Goal: Task Accomplishment & Management: Use online tool/utility

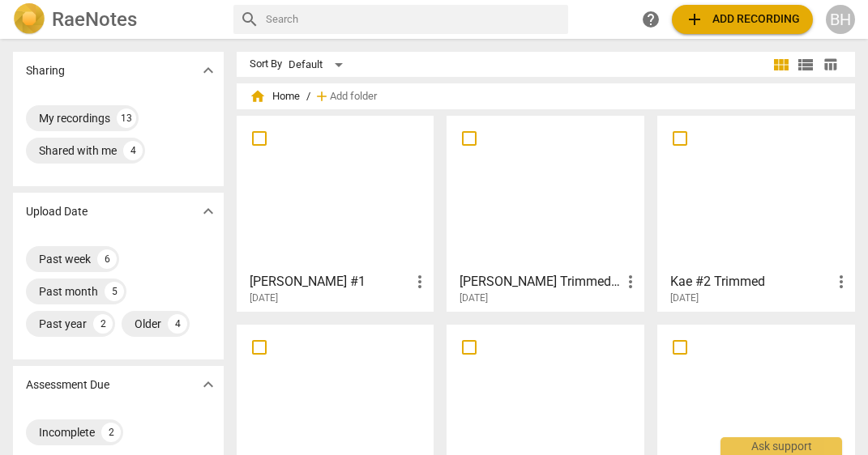
click at [317, 199] on div at bounding box center [335, 193] width 186 height 143
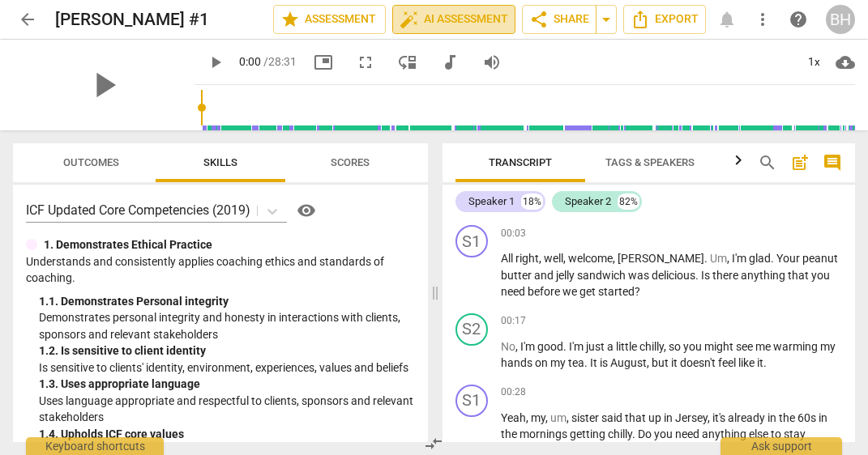
click at [464, 19] on span "auto_fix_high AI Assessment" at bounding box center [453, 19] width 109 height 19
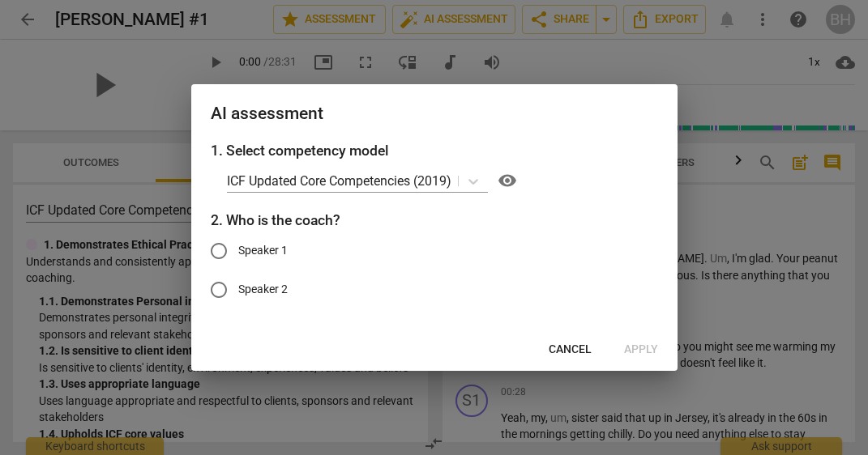
click at [562, 342] on span "Cancel" at bounding box center [570, 350] width 43 height 16
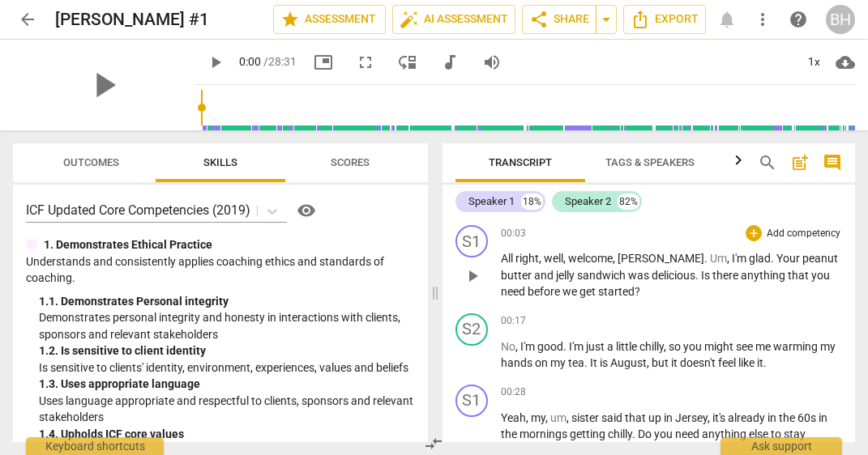
click at [470, 271] on span "play_arrow" at bounding box center [472, 276] width 19 height 19
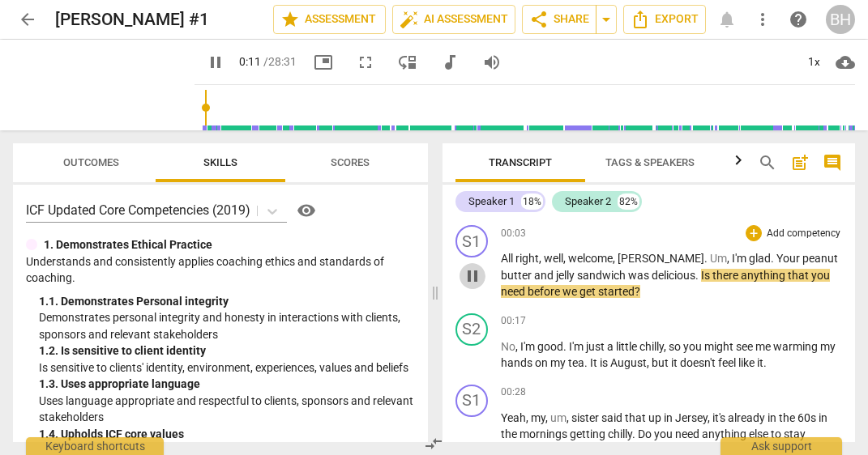
click at [471, 273] on span "pause" at bounding box center [472, 276] width 19 height 19
click at [510, 235] on span "00:03" at bounding box center [513, 234] width 25 height 14
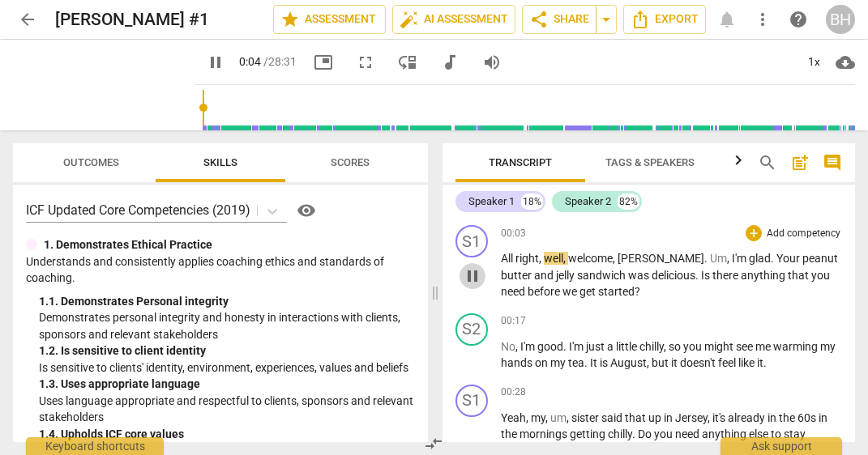
click at [468, 272] on span "pause" at bounding box center [472, 276] width 19 height 19
type input "5"
click at [477, 235] on div "S1" at bounding box center [471, 241] width 32 height 32
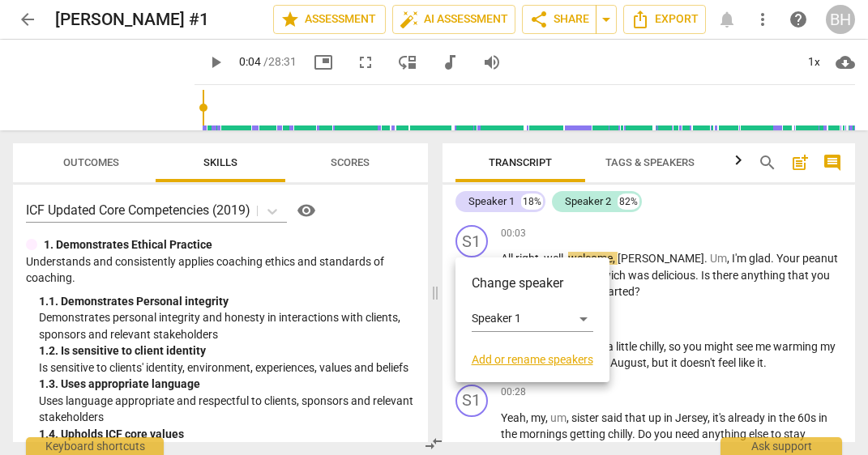
click at [525, 362] on link "Add or rename speakers" at bounding box center [533, 359] width 122 height 13
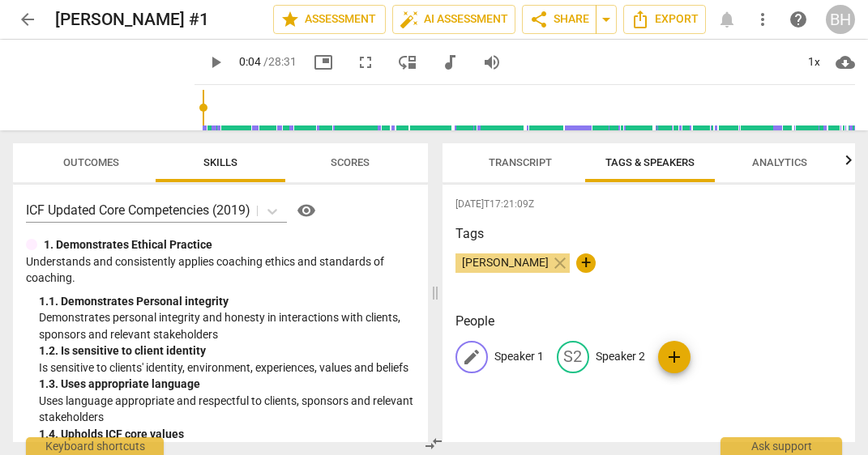
click at [513, 364] on p "Speaker 1" at bounding box center [518, 356] width 49 height 17
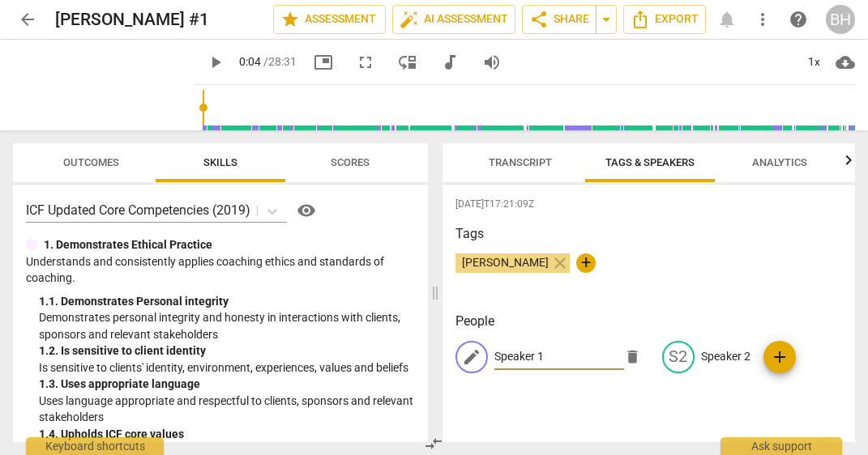
click at [513, 364] on input "Speaker 1" at bounding box center [559, 357] width 130 height 26
type input "[PERSON_NAME]"
click at [724, 357] on p "Speaker 2" at bounding box center [725, 356] width 49 height 17
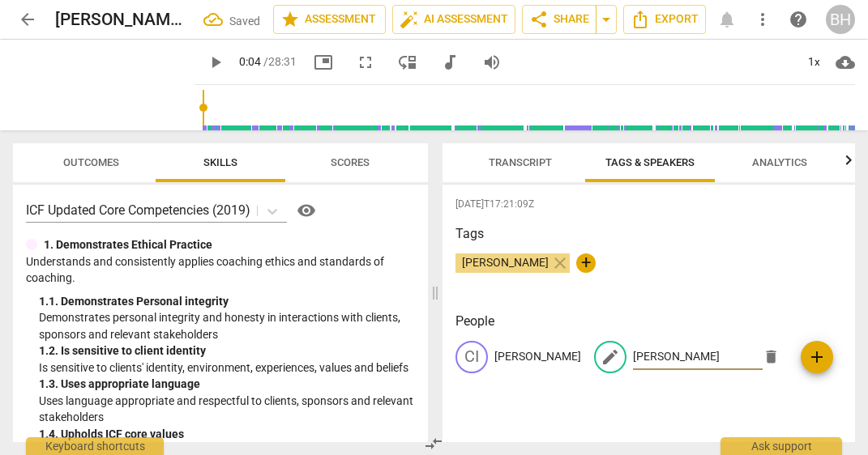
type input "[PERSON_NAME]"
click at [814, 279] on div "[PERSON_NAME] close +" at bounding box center [648, 270] width 387 height 32
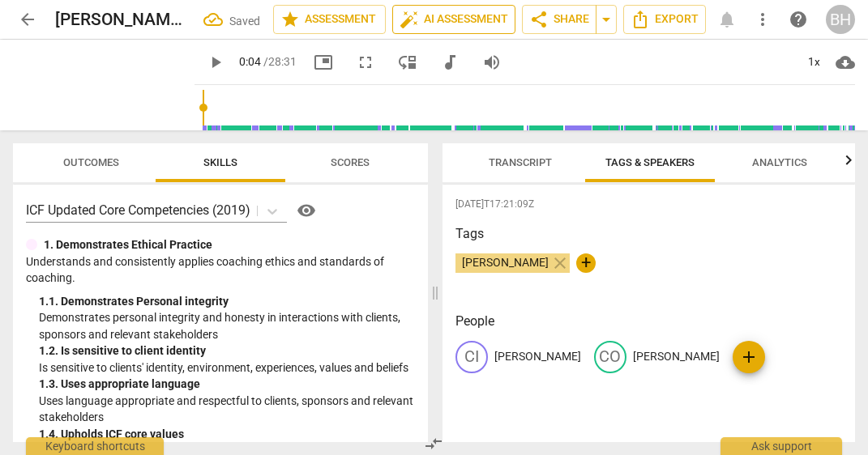
click at [489, 15] on span "auto_fix_high AI Assessment" at bounding box center [453, 19] width 109 height 19
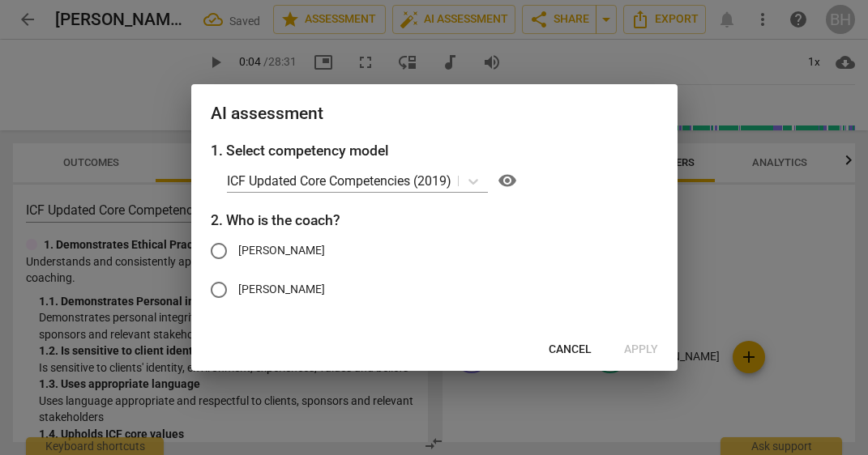
click at [220, 250] on input "[PERSON_NAME]" at bounding box center [218, 251] width 39 height 39
radio input "true"
click at [636, 344] on span "Apply" at bounding box center [641, 350] width 34 height 16
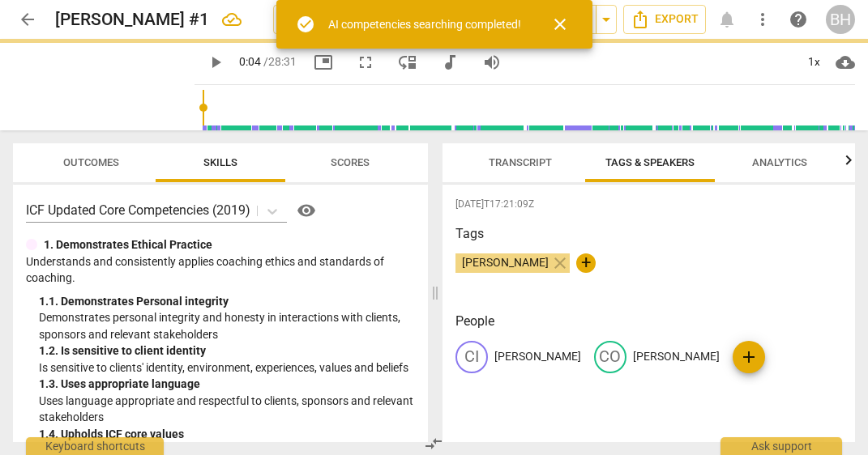
type input "5"
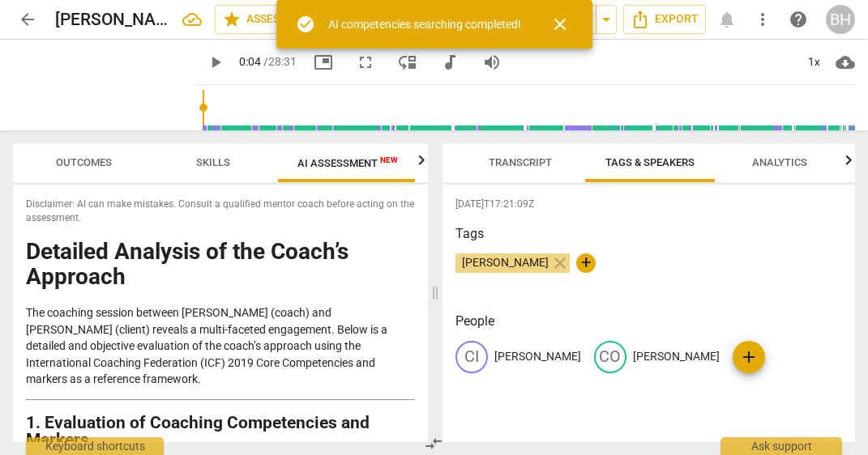
scroll to position [0, 9]
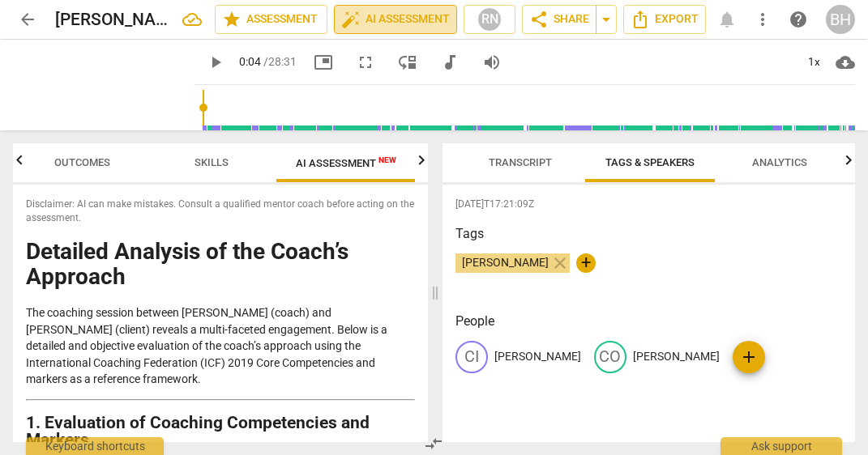
click at [406, 25] on span "auto_fix_high AI Assessment" at bounding box center [395, 19] width 109 height 19
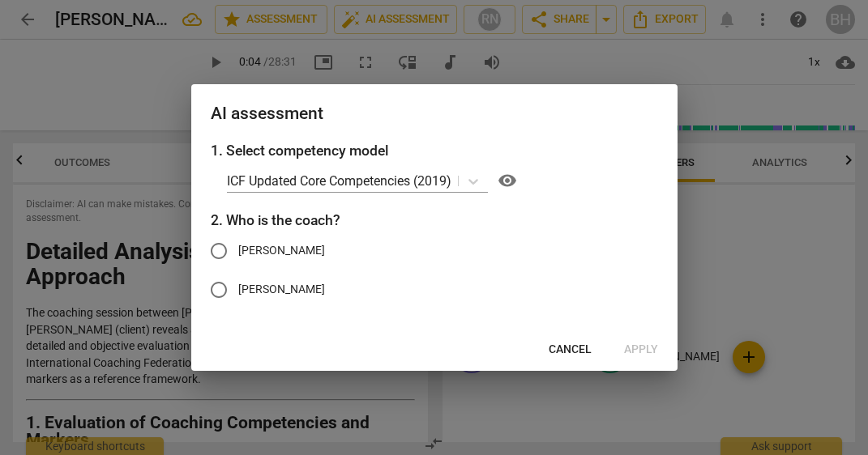
click at [454, 250] on label "[PERSON_NAME]" at bounding box center [422, 251] width 446 height 39
click at [238, 250] on input "[PERSON_NAME]" at bounding box center [218, 251] width 39 height 39
radio input "true"
click at [553, 352] on span "Cancel" at bounding box center [570, 350] width 43 height 16
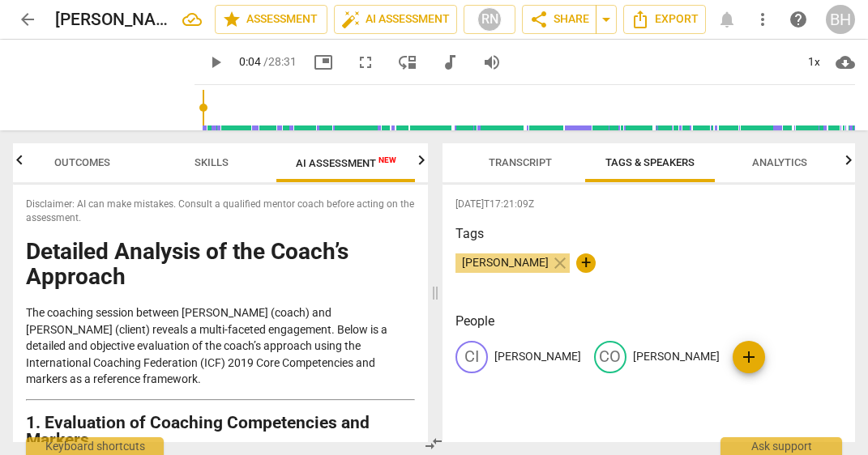
click at [330, 173] on span "AI Assessment New" at bounding box center [345, 163] width 139 height 24
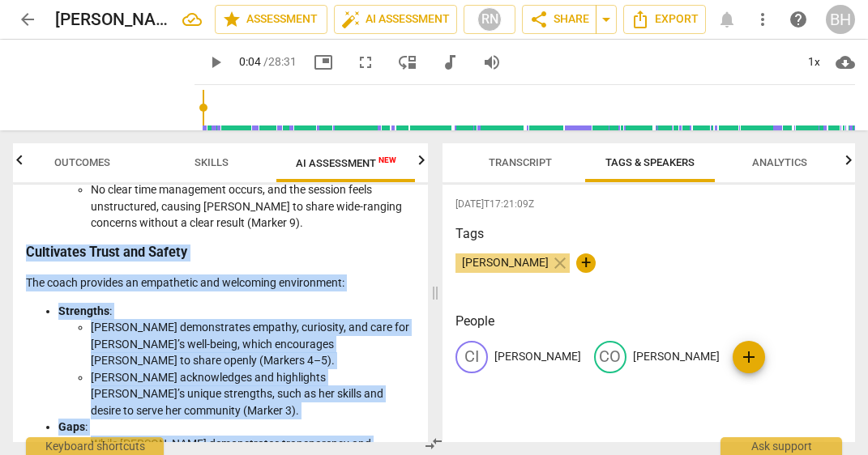
scroll to position [1180, 0]
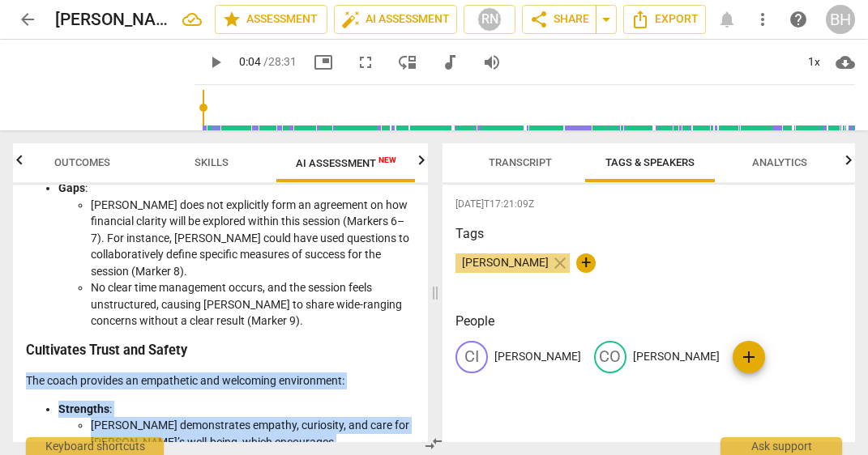
drag, startPoint x: 174, startPoint y: 327, endPoint x: 24, endPoint y: 310, distance: 151.0
click at [24, 310] on div "Disclaimer: AI can make mistakes. Consult a qualified mentor coach before actin…" at bounding box center [220, 314] width 415 height 258
copy div "The coach provides an empathetic and welcoming environment: Strengths : [PERSON…"
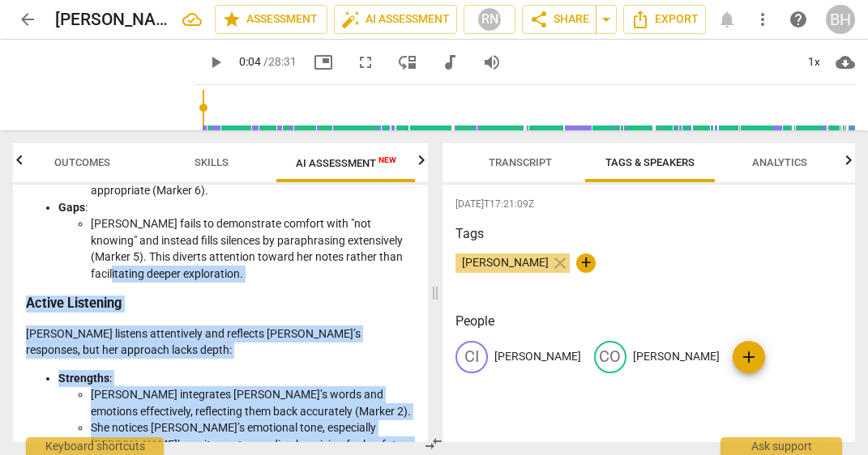
scroll to position [1767, 0]
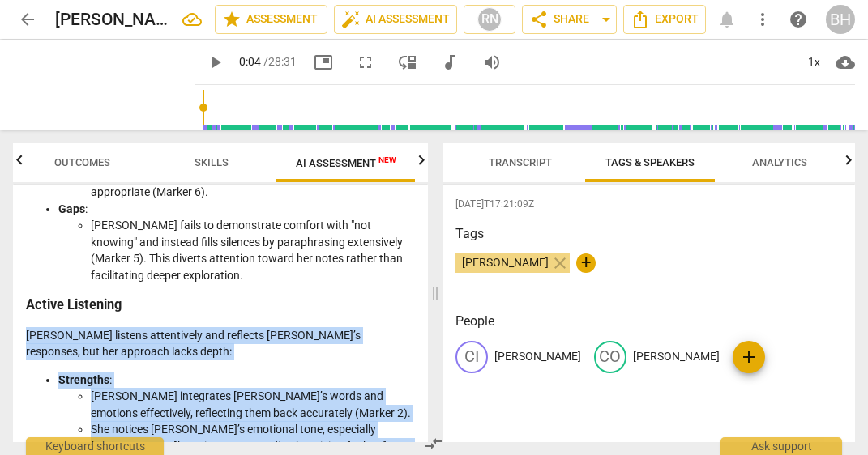
drag, startPoint x: 235, startPoint y: 390, endPoint x: 17, endPoint y: 253, distance: 257.4
click at [17, 253] on div "Disclaimer: AI can make mistakes. Consult a qualified mentor coach before actin…" at bounding box center [220, 314] width 415 height 258
copy div "[PERSON_NAME] listens attentively and reflects [PERSON_NAME]’s responses, but h…"
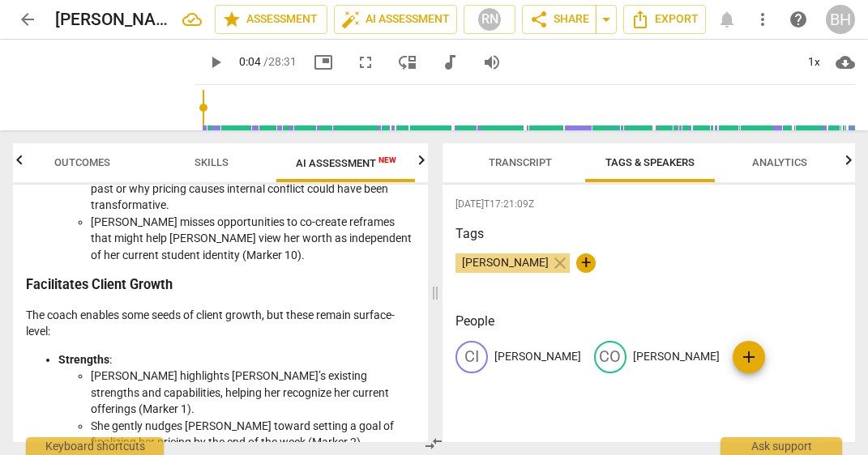
scroll to position [2468, 0]
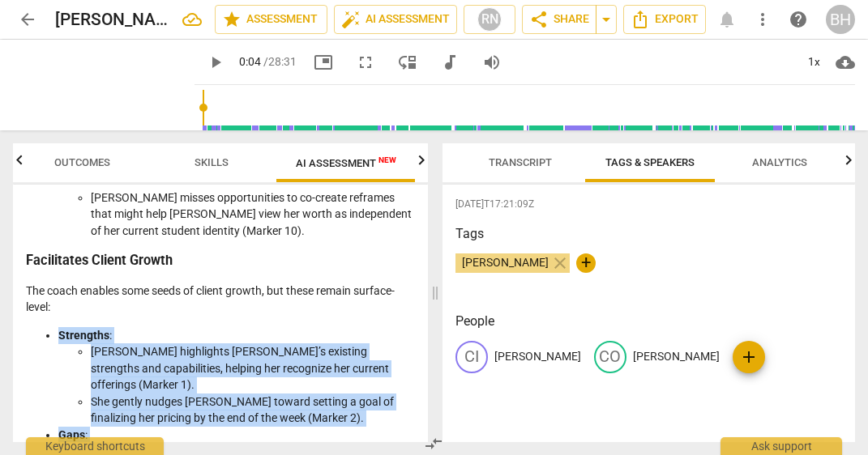
drag, startPoint x: 368, startPoint y: 399, endPoint x: 47, endPoint y: 204, distance: 375.6
click at [47, 327] on ul "Strengths : [PERSON_NAME] highlights [PERSON_NAME]’s existing strengths and cap…" at bounding box center [220, 443] width 389 height 233
copy ul "Strengths : [PERSON_NAME] highlights [PERSON_NAME]’s existing strengths and cap…"
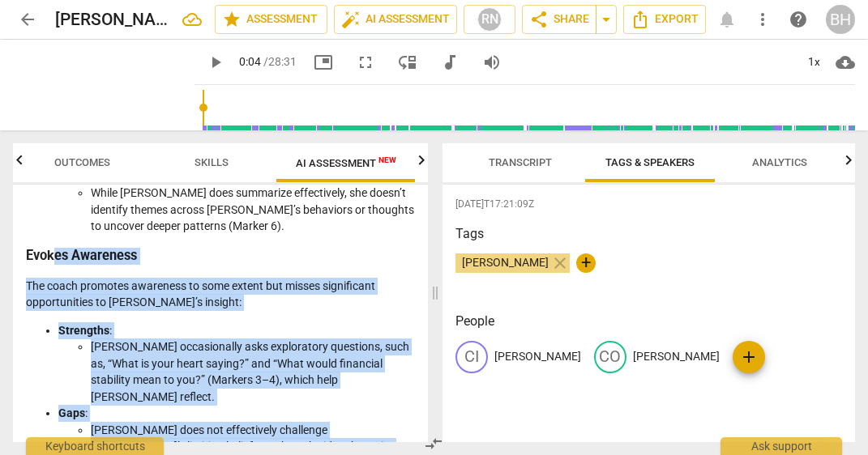
scroll to position [2091, 0]
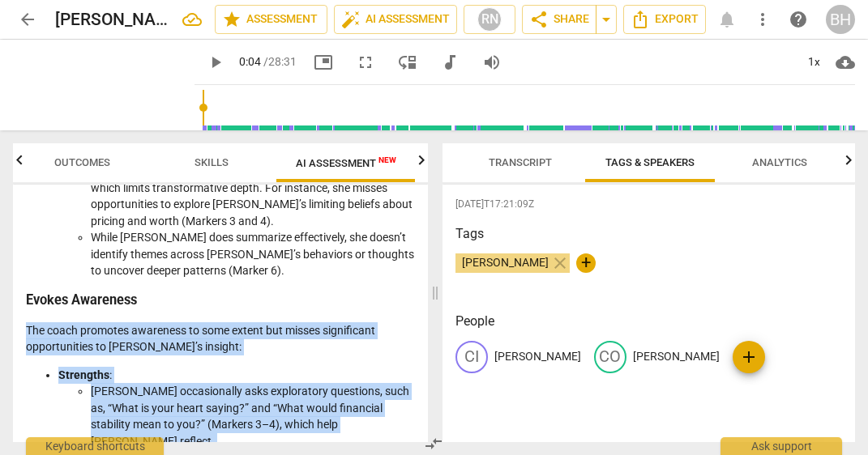
drag, startPoint x: 241, startPoint y: 381, endPoint x: 21, endPoint y: 231, distance: 265.9
click at [21, 231] on div "Disclaimer: AI can make mistakes. Consult a qualified mentor coach before actin…" at bounding box center [220, 314] width 415 height 258
copy div "The coach promotes awareness to some extent but misses significant opportunitie…"
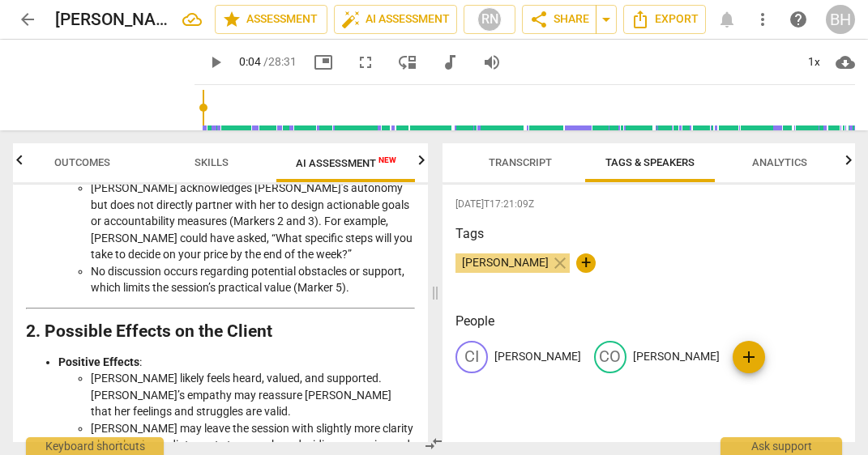
scroll to position [2730, 0]
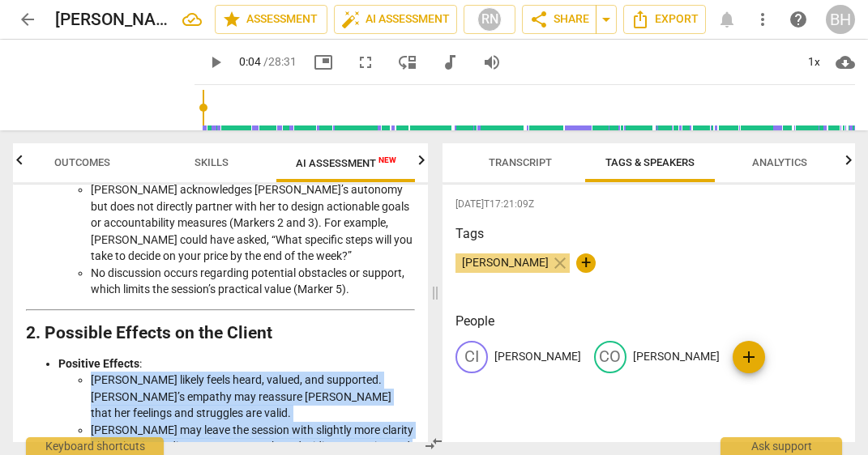
drag, startPoint x: 230, startPoint y: 314, endPoint x: 77, endPoint y: 234, distance: 172.5
click at [77, 372] on ul "[PERSON_NAME] likely feels heard, valued, and supported. [PERSON_NAME]’s empath…" at bounding box center [236, 422] width 357 height 100
copy ul "[PERSON_NAME] likely feels heard, valued, and supported. [PERSON_NAME]’s empath…"
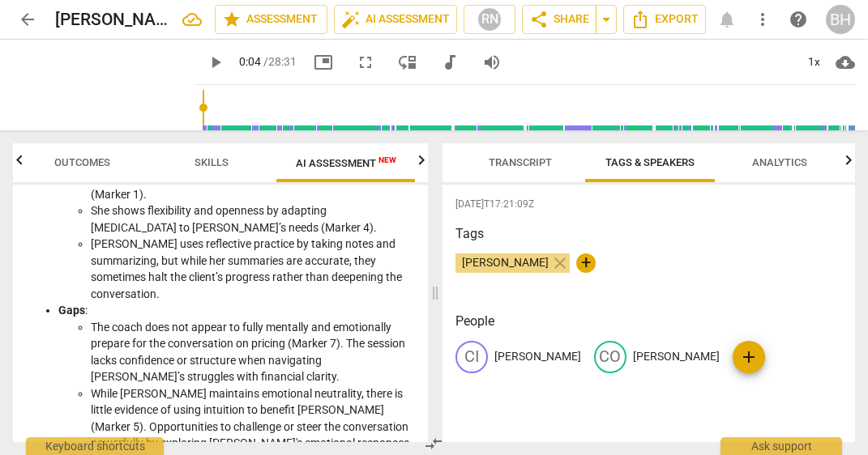
scroll to position [736, 0]
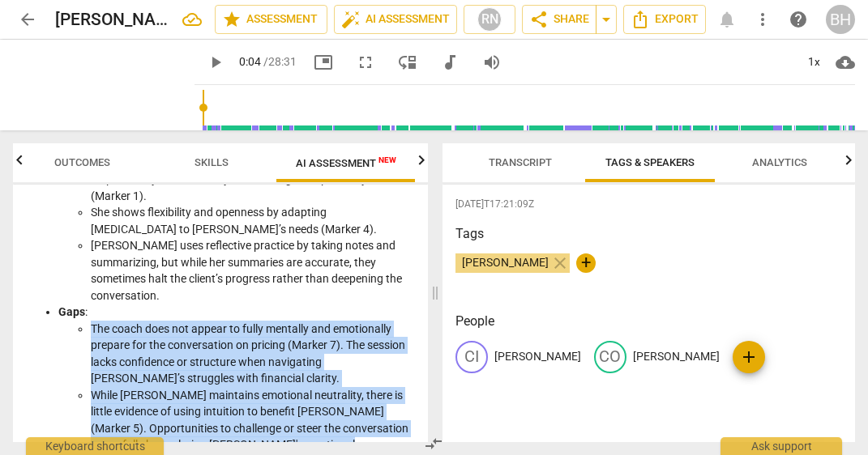
drag, startPoint x: 355, startPoint y: 395, endPoint x: 79, endPoint y: 283, distance: 297.3
click at [79, 321] on ul "The coach does not appear to fully mentally and emotionally prepare for the con…" at bounding box center [236, 396] width 357 height 150
copy ul "The coach does not appear to fully mentally and emotionally prepare for the con…"
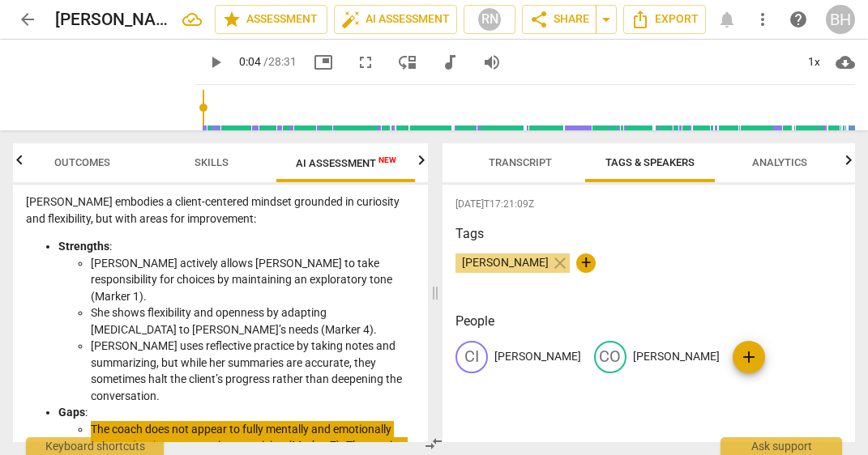
scroll to position [618, 0]
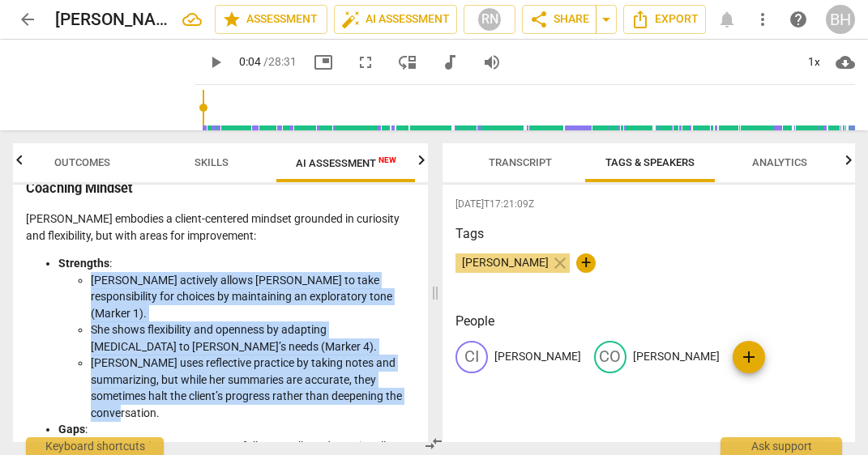
drag, startPoint x: 194, startPoint y: 361, endPoint x: 88, endPoint y: 252, distance: 151.9
click at [88, 272] on ul "[PERSON_NAME] actively allows [PERSON_NAME] to take responsibility for choices …" at bounding box center [236, 347] width 357 height 150
copy ul "[PERSON_NAME] actively allows [PERSON_NAME] to take responsibility for choices …"
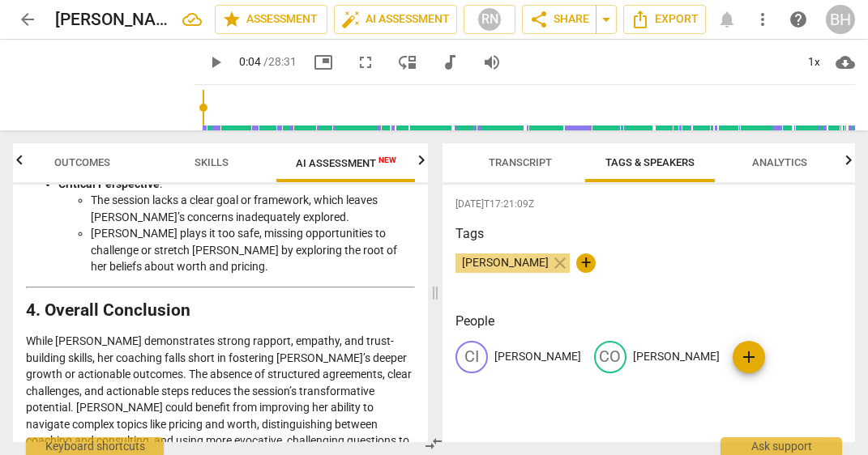
scroll to position [3363, 0]
